Goal: Task Accomplishment & Management: Manage account settings

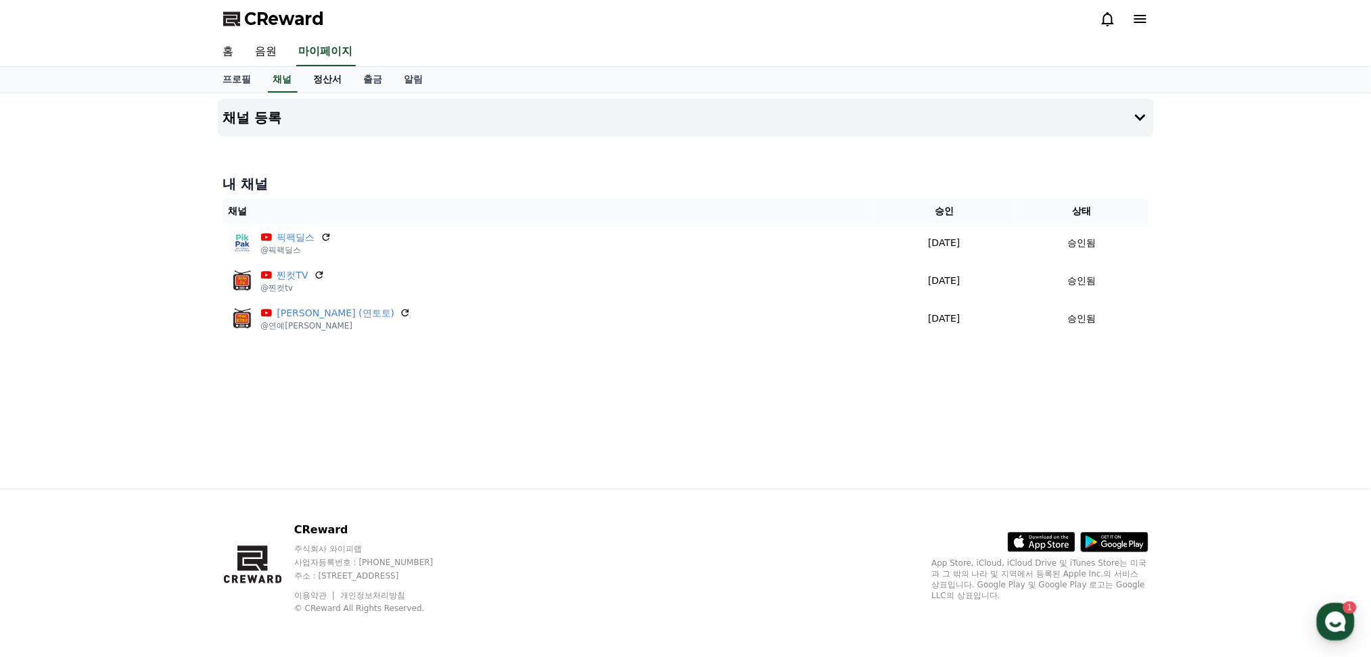
click at [327, 82] on link "정산서" at bounding box center [328, 80] width 50 height 26
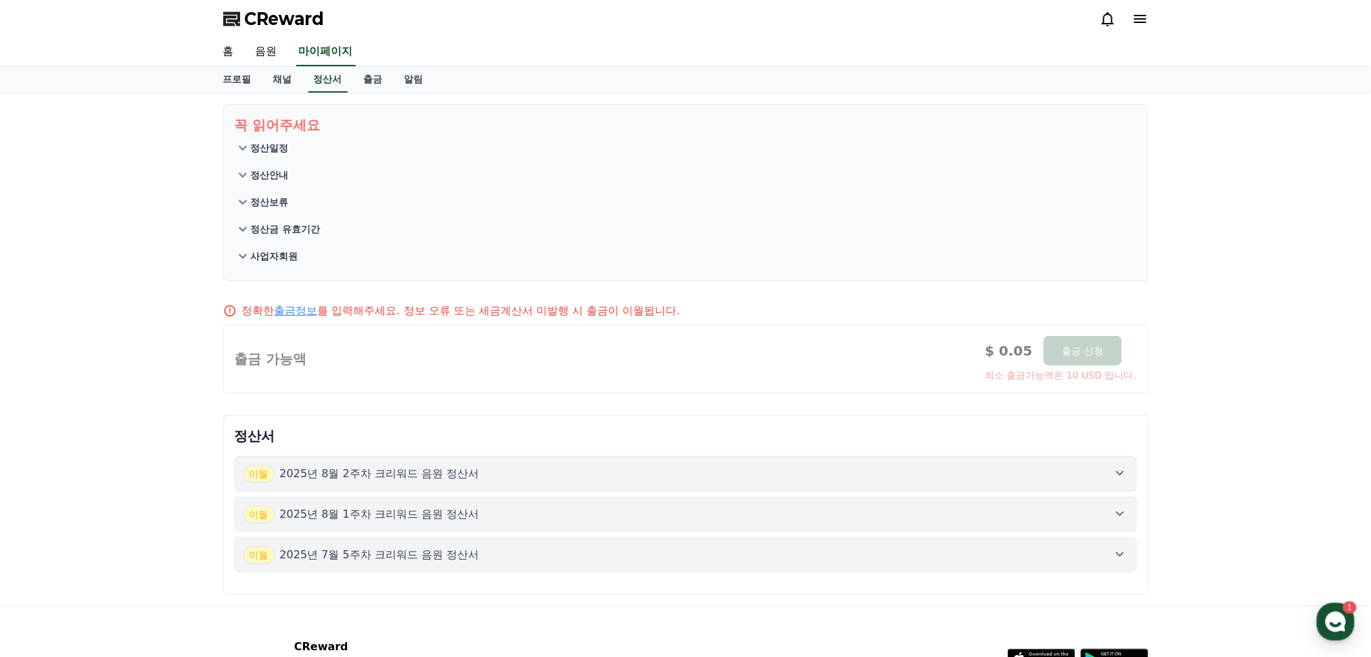
click at [847, 355] on icon at bounding box center [1120, 473] width 16 height 16
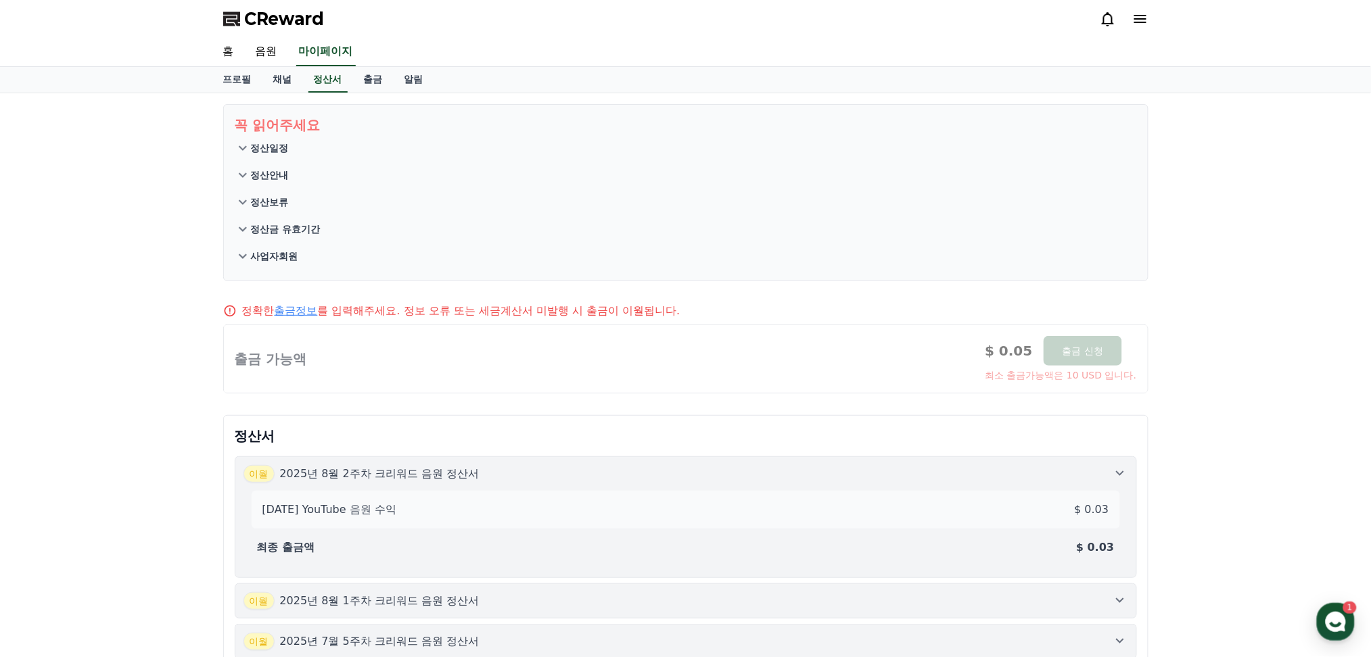
click at [847, 355] on icon at bounding box center [1120, 473] width 8 height 5
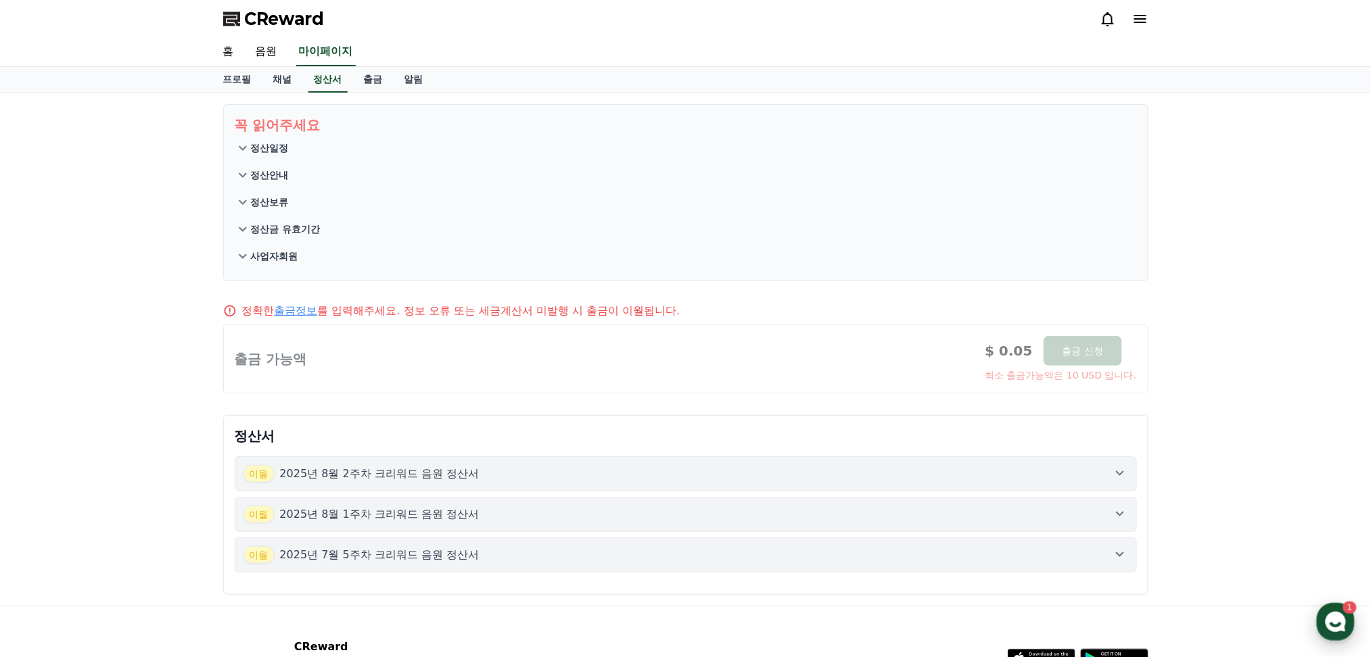
click at [847, 355] on use "button" at bounding box center [1335, 622] width 20 height 20
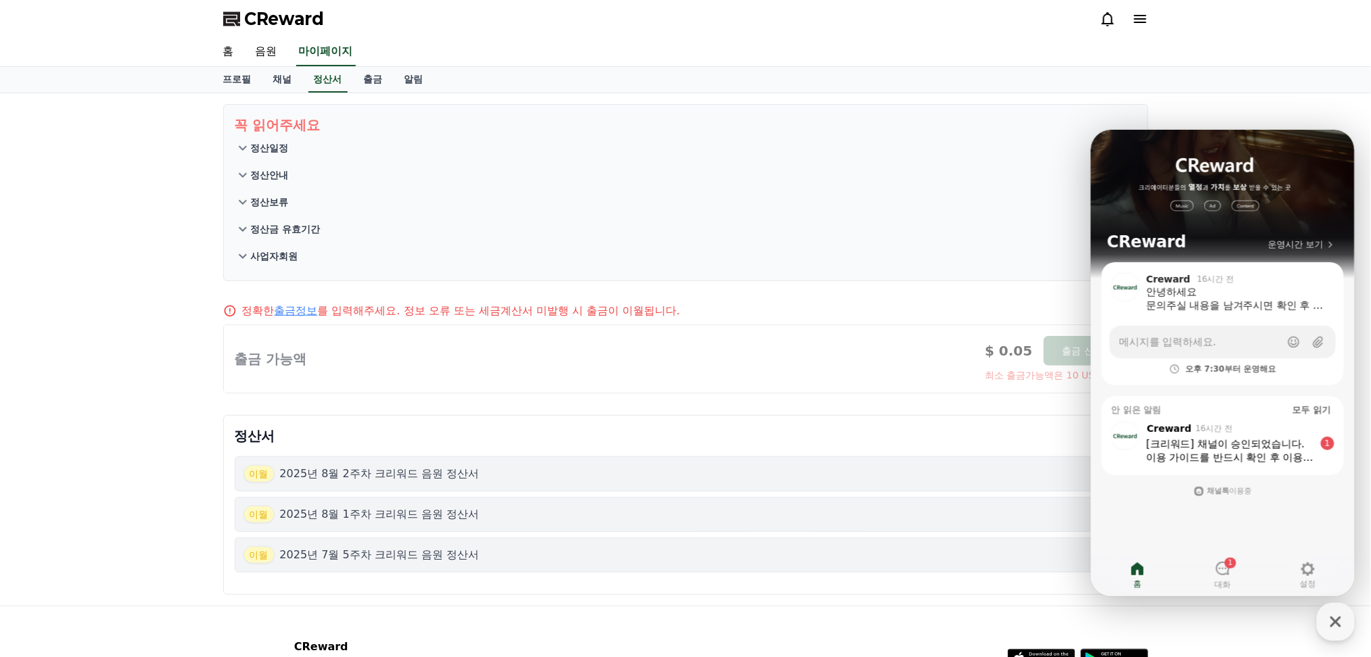
click at [89, 184] on div "꼭 읽어주세요 정산일정 정산안내 정산보류 정산금 유효기간 사업자회원 정확한 출금정보 를 입력해주세요. 정보 오류 또는 세금계산서 미발행 시 출…" at bounding box center [685, 349] width 1371 height 513
click at [847, 207] on button "정산보류" at bounding box center [686, 202] width 902 height 27
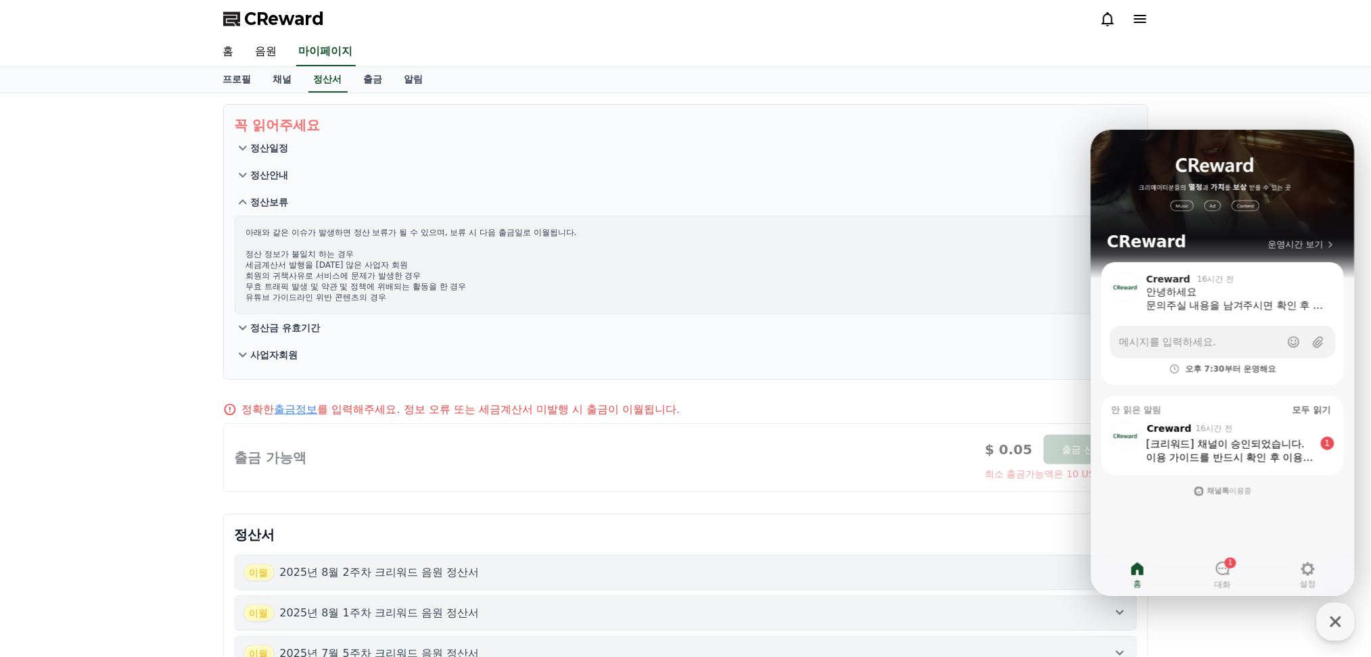
click at [847, 355] on div "이용 가이드를 반드시 확인 후 이용 부탁드립니다 :)" at bounding box center [1230, 457] width 168 height 14
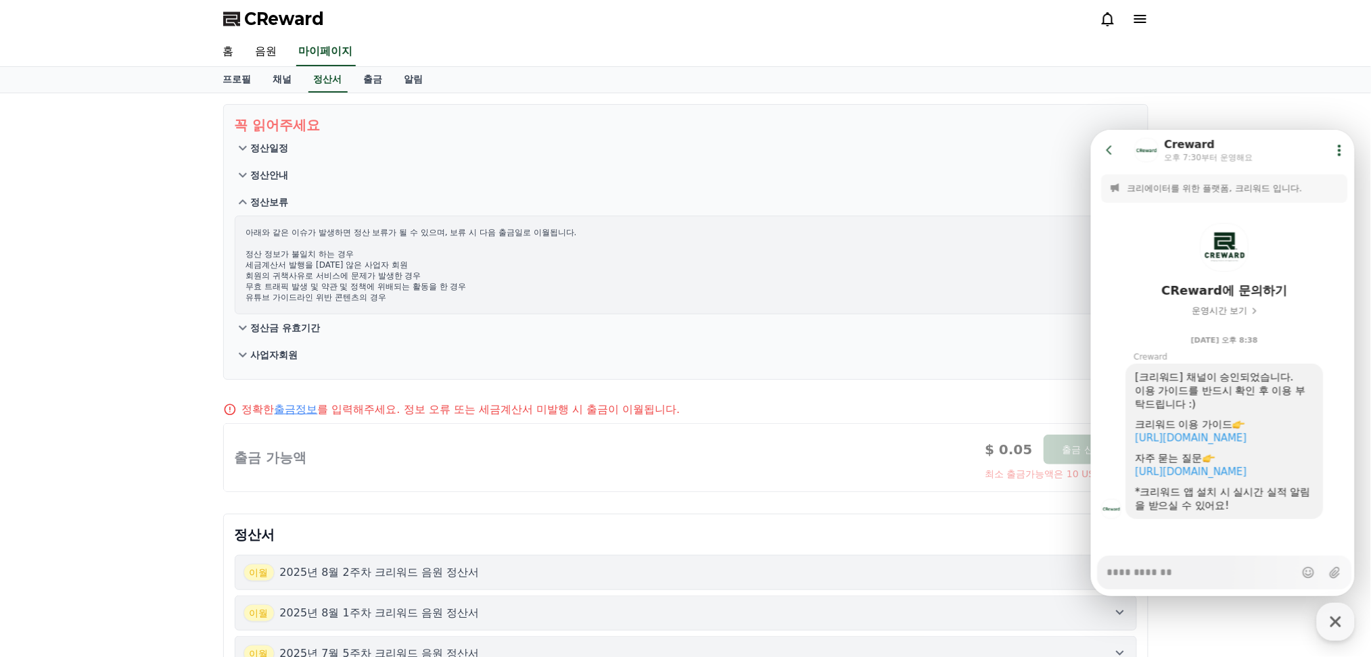
scroll to position [18, 0]
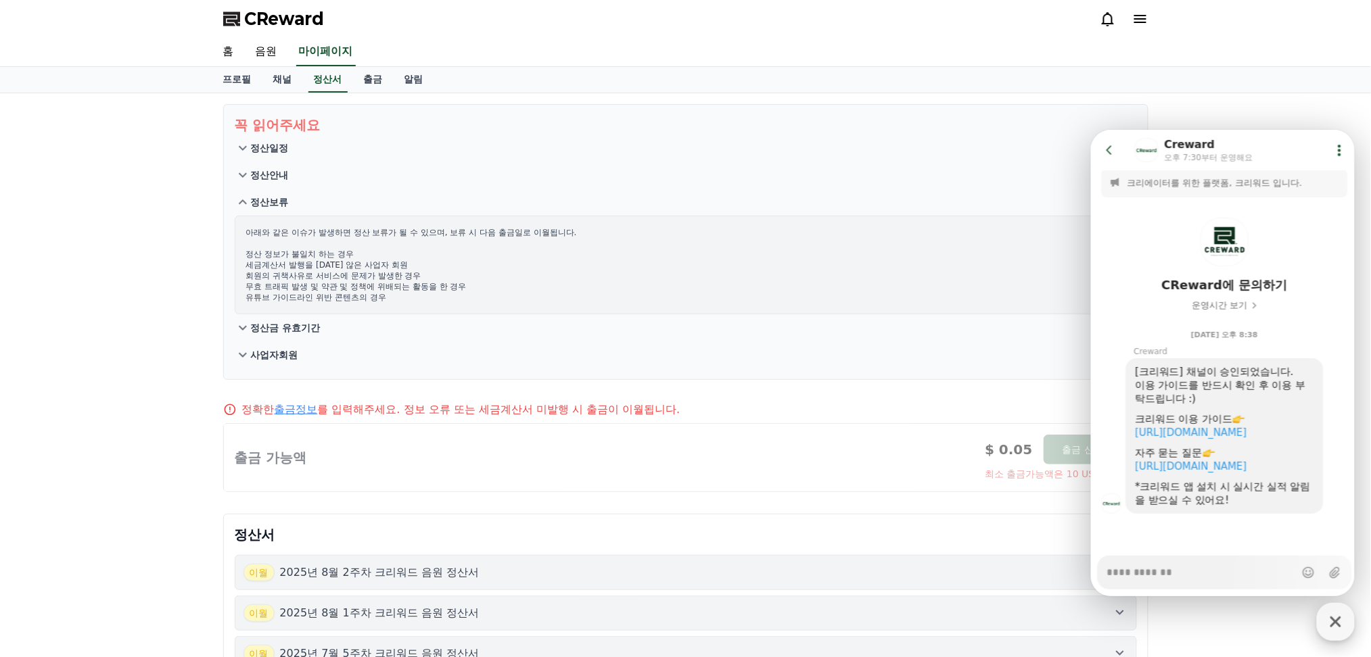
click at [847, 355] on icon "button" at bounding box center [1335, 622] width 24 height 24
type textarea "*"
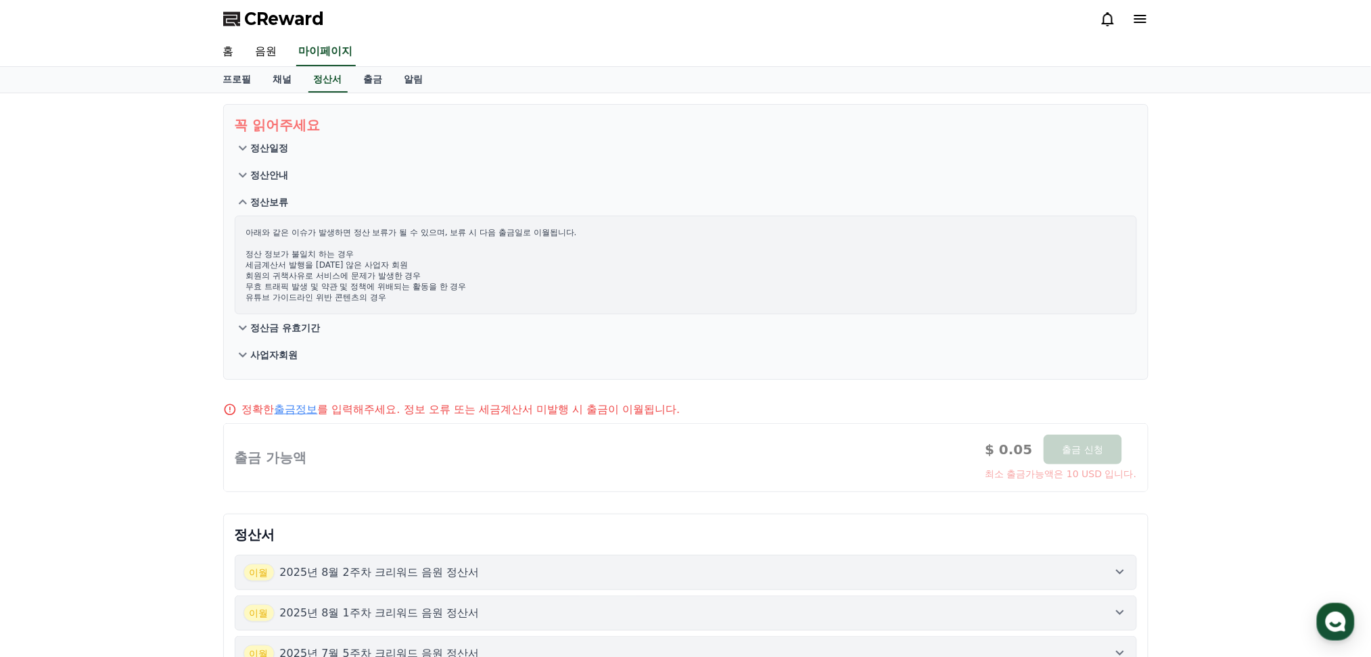
click at [145, 246] on div "꼭 읽어주세요 정산일정 정산안내 정산보류 아래와 같은 이슈가 발생하면 정산 보류가 될 수 있으며, 보류 시 다음 출금일로 이월됩니다. 정산 정…" at bounding box center [685, 398] width 1371 height 611
click at [241, 173] on icon at bounding box center [243, 175] width 8 height 5
